Goal: Transaction & Acquisition: Purchase product/service

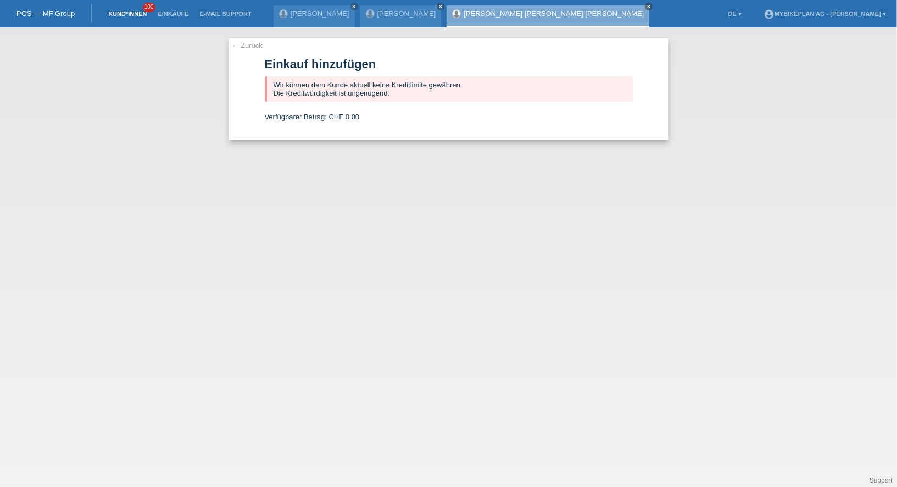
click at [126, 10] on link "Kund*innen" at bounding box center [127, 13] width 49 height 7
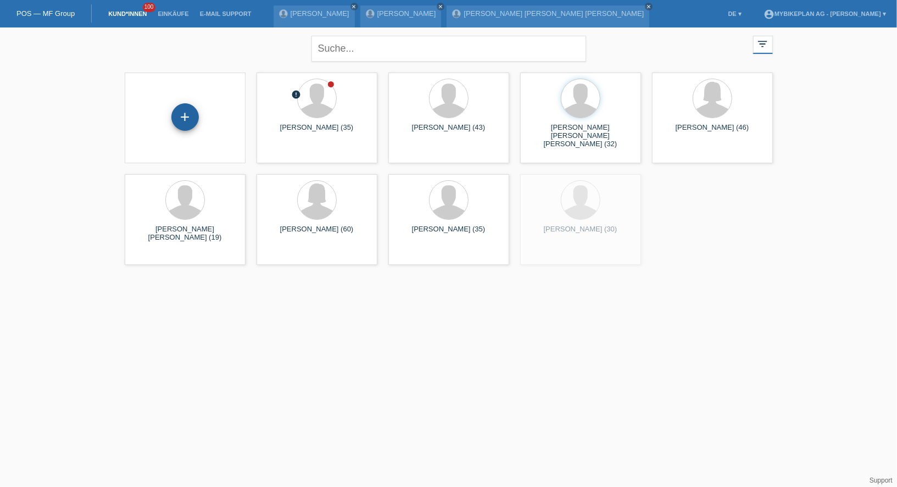
click at [181, 124] on div "+" at bounding box center [184, 116] width 27 height 27
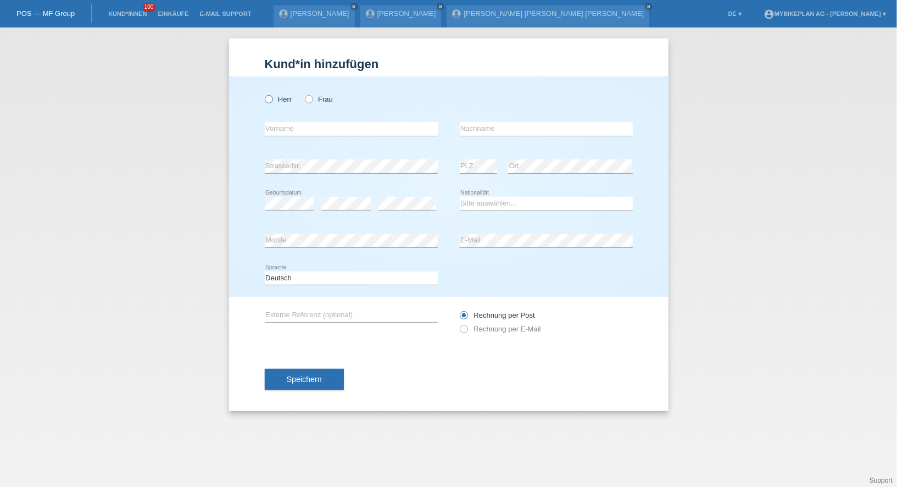
click at [263, 93] on icon at bounding box center [263, 93] width 0 height 0
click at [269, 101] on input "Herr" at bounding box center [268, 98] width 7 height 7
radio input "true"
click at [276, 126] on input "text" at bounding box center [351, 129] width 173 height 14
paste input "Pirayev"
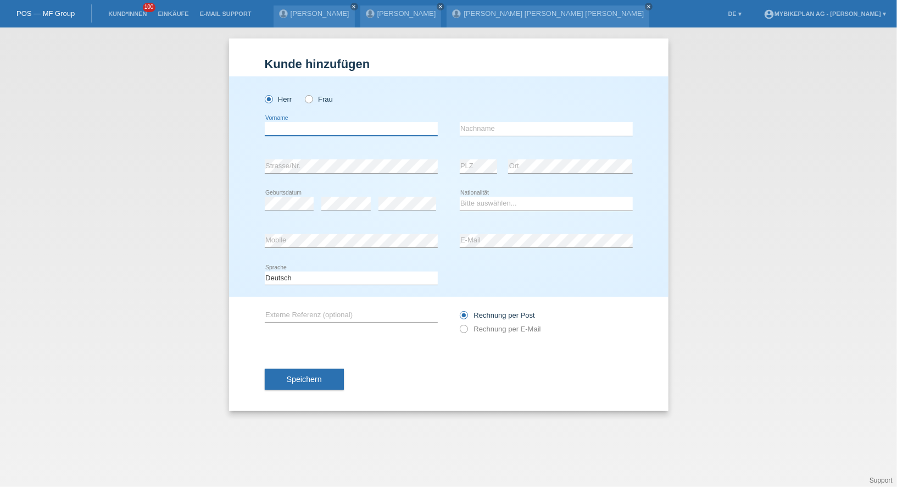
type input "Pirayev"
type input "[PERSON_NAME]"
paste input "Pirayev"
type input "Pirayev"
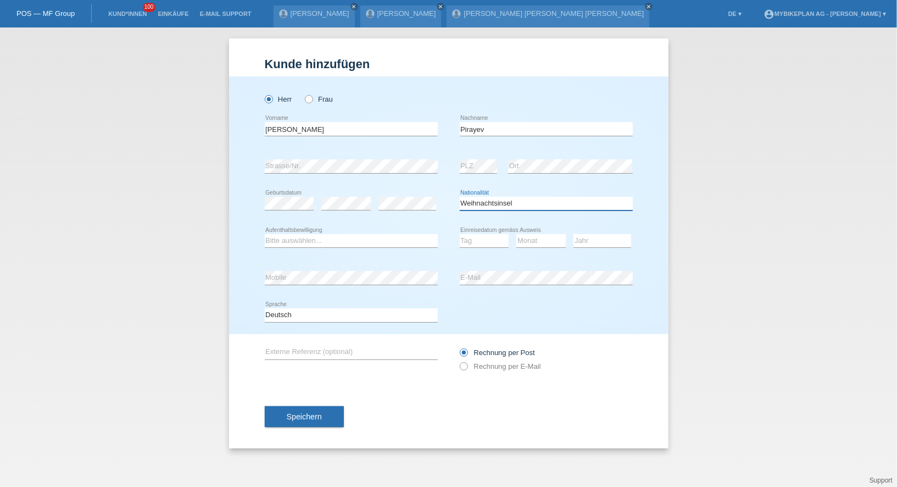
select select "BY"
select select "B"
select select "04"
select select "05"
select select "2022"
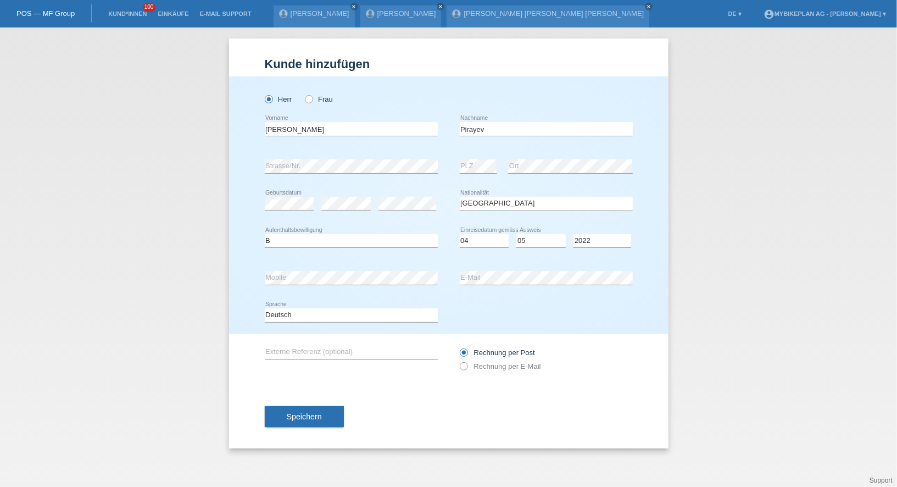
click at [488, 284] on div "error E-Mail" at bounding box center [546, 277] width 173 height 37
click at [355, 324] on div "Deutsch Français Italiano English error Sprache" at bounding box center [351, 315] width 173 height 37
click at [485, 367] on label "Rechnung per E-Mail" at bounding box center [500, 366] width 81 height 8
click at [467, 367] on input "Rechnung per E-Mail" at bounding box center [463, 369] width 7 height 14
radio input "true"
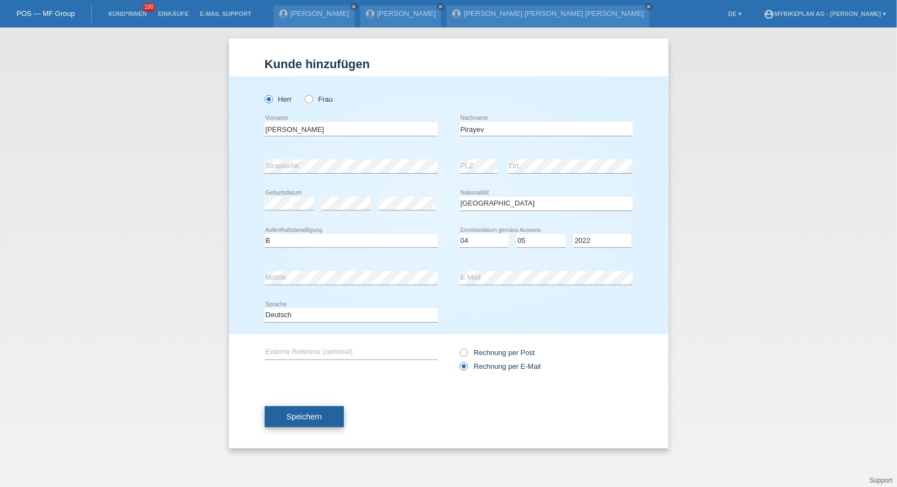
click at [321, 420] on button "Speichern" at bounding box center [304, 416] width 79 height 21
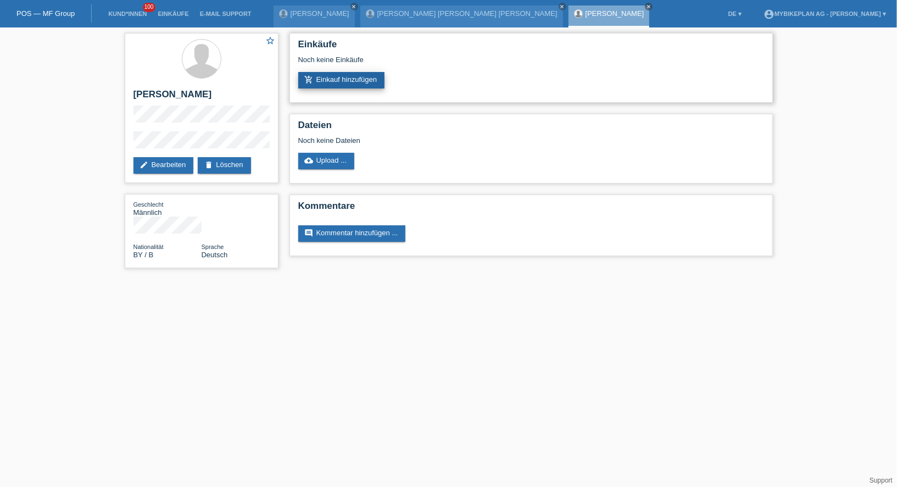
click at [358, 80] on link "add_shopping_cart Einkauf hinzufügen" at bounding box center [341, 80] width 87 height 16
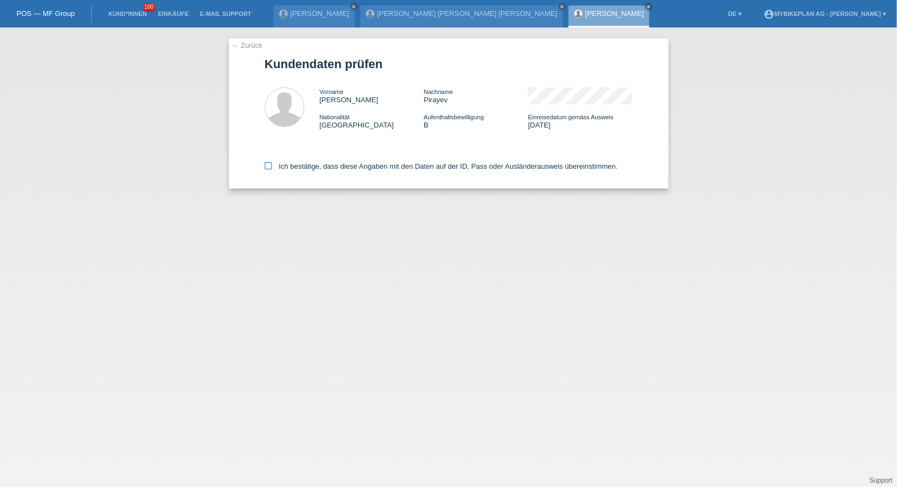
click at [341, 163] on label "Ich bestätige, dass diese Angaben mit den Daten auf der ID, Pass oder Ausländer…" at bounding box center [441, 166] width 353 height 8
click at [272, 163] on input "Ich bestätige, dass diese Angaben mit den Daten auf der ID, Pass oder Ausländer…" at bounding box center [268, 165] width 7 height 7
checkbox input "true"
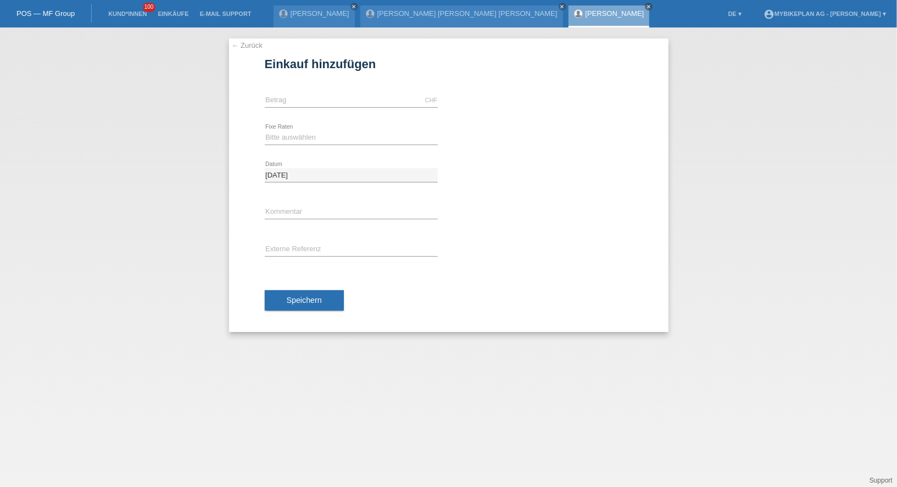
click at [313, 107] on icon at bounding box center [351, 107] width 173 height 1
click at [314, 104] on input "text" at bounding box center [351, 100] width 173 height 14
type input "6999.00"
click at [272, 132] on select "Bitte auswählen 6 Raten 12 Raten 18 Raten 24 Raten 36 Raten 48 Raten" at bounding box center [351, 137] width 173 height 13
select select "487"
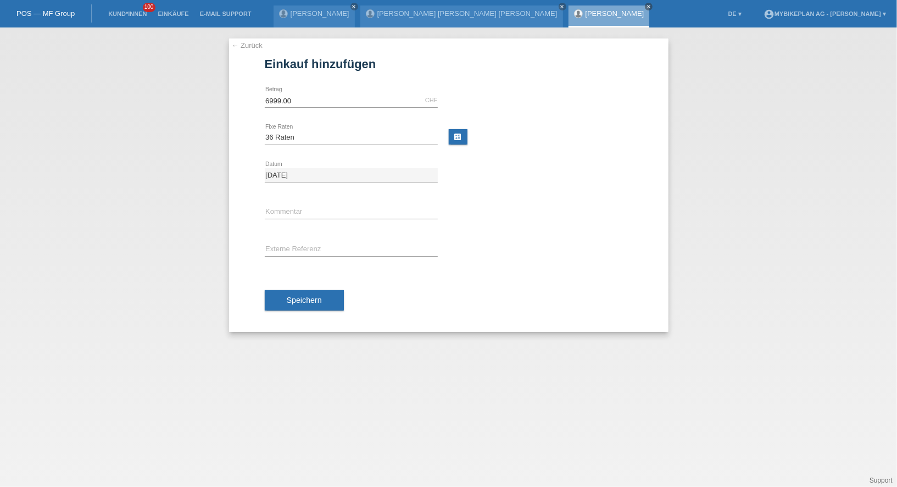
click at [287, 236] on div "error Externe Referenz" at bounding box center [351, 249] width 173 height 37
click at [287, 243] on input "text" at bounding box center [351, 250] width 173 height 14
paste input "43275036228"
type input "43275036228"
click at [287, 291] on button "Speichern" at bounding box center [304, 300] width 79 height 21
